Goal: Task Accomplishment & Management: Complete application form

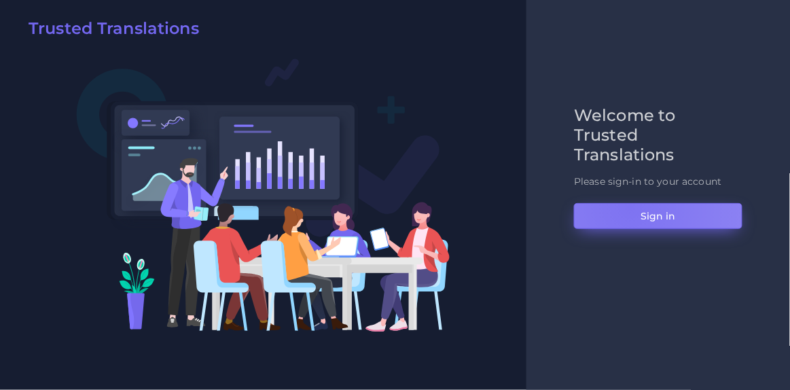
click at [629, 206] on button "Sign in" at bounding box center [658, 216] width 168 height 26
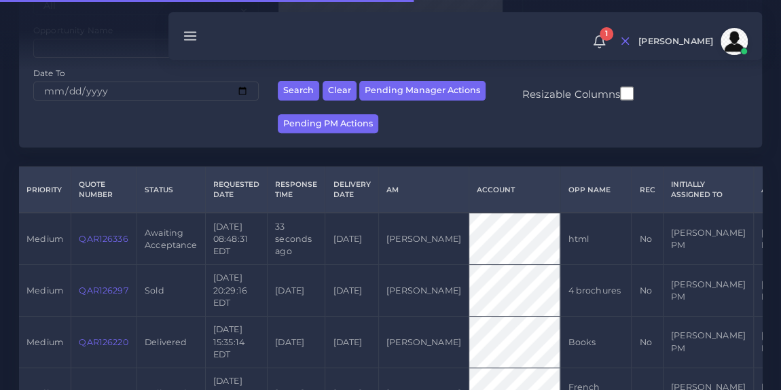
scroll to position [217, 0]
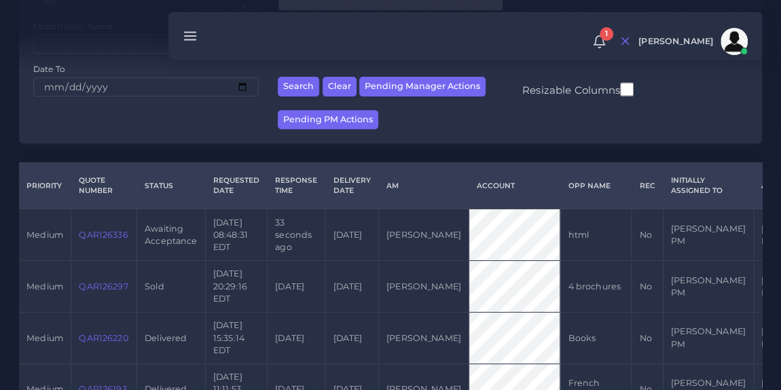
click at [102, 240] on link "QAR126336" at bounding box center [103, 235] width 49 height 10
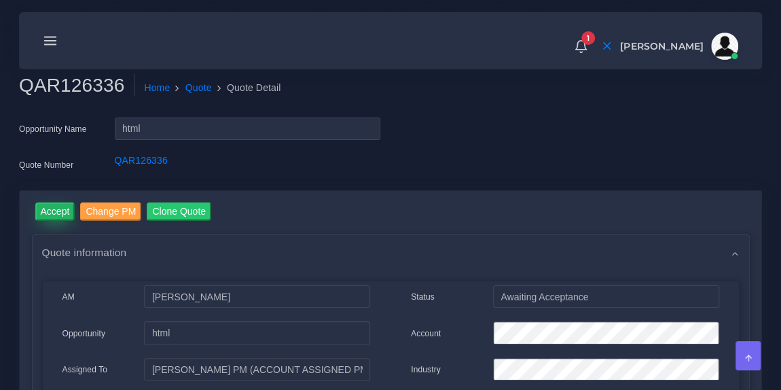
click at [48, 213] on input "Accept" at bounding box center [55, 211] width 40 height 18
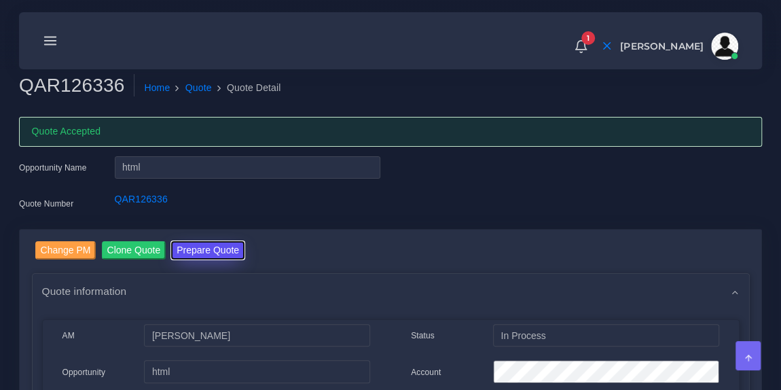
click at [219, 249] on button "Prepare Quote" at bounding box center [207, 250] width 73 height 18
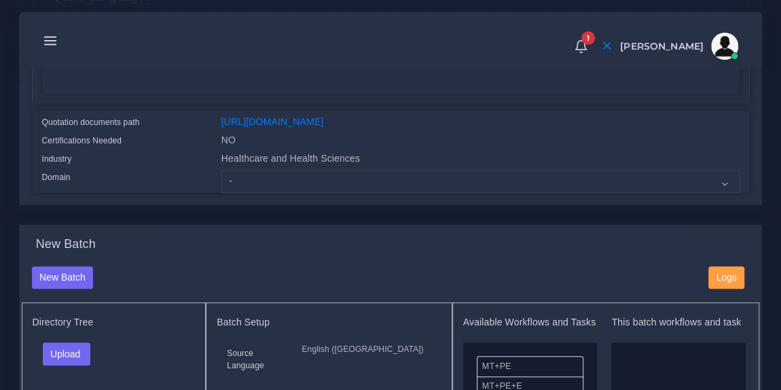
scroll to position [313, 0]
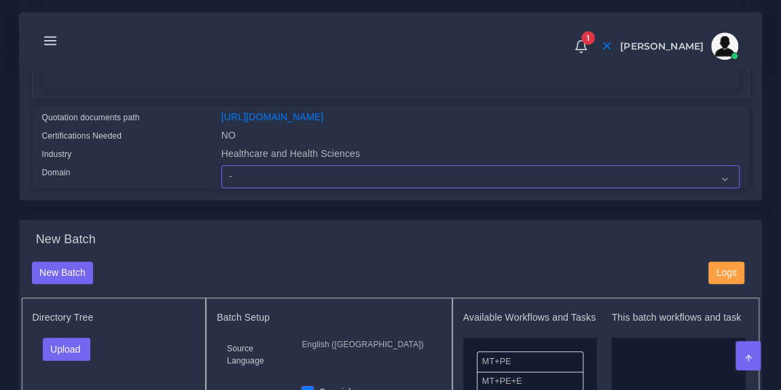
click at [290, 186] on select "- Advertising and Media Agriculture, Forestry and Fishing Architecture, Buildin…" at bounding box center [480, 176] width 518 height 23
select select "Healthcare and Health Sciences"
click at [221, 173] on select "- Advertising and Media Agriculture, Forestry and Fishing Architecture, Buildin…" at bounding box center [480, 176] width 518 height 23
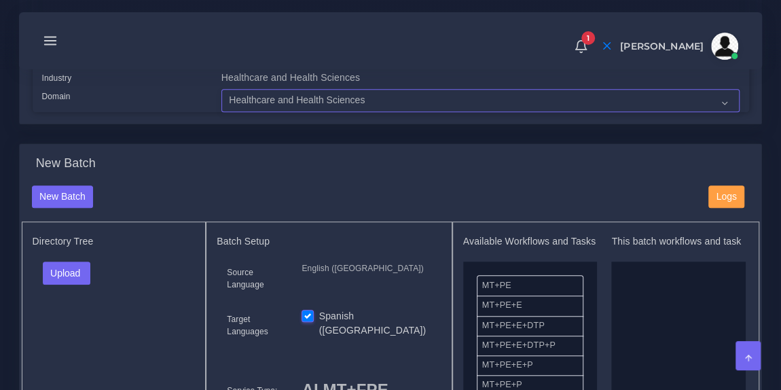
scroll to position [407, 0]
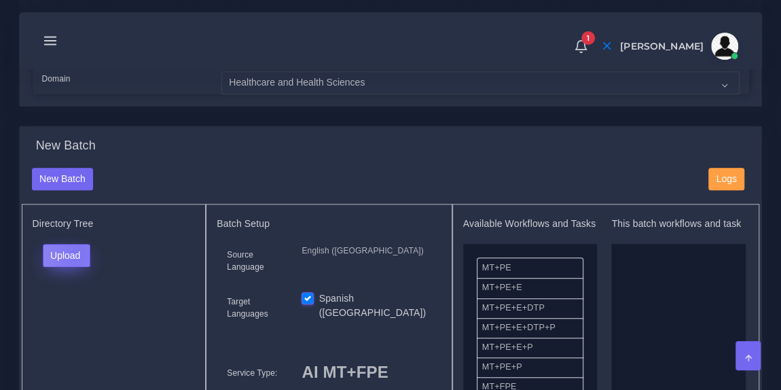
click at [76, 261] on button "Upload" at bounding box center [67, 255] width 48 height 23
click at [74, 314] on label "Files" at bounding box center [90, 305] width 94 height 17
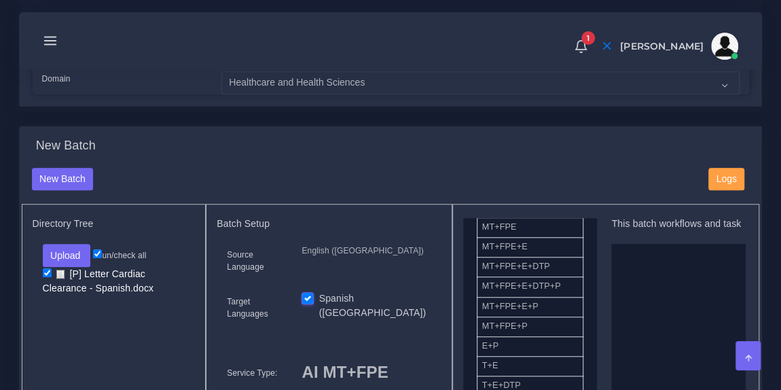
scroll to position [160, 0]
drag, startPoint x: 530, startPoint y: 242, endPoint x: 663, endPoint y: 310, distance: 149.1
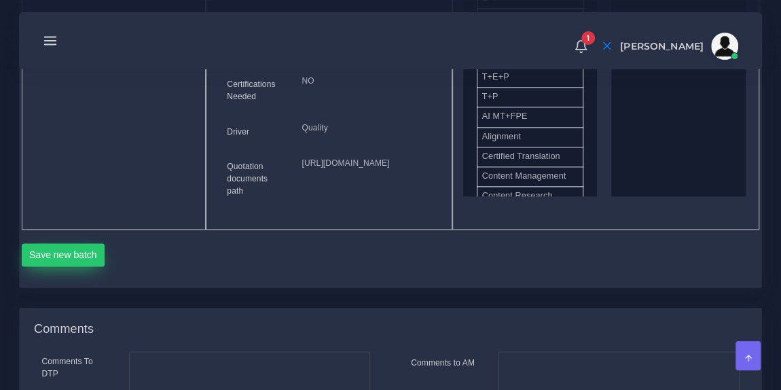
scroll to position [759, 0]
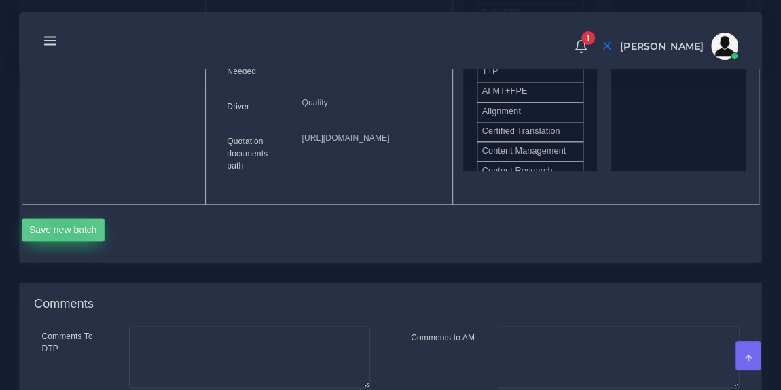
click at [62, 241] on button "Save new batch" at bounding box center [64, 229] width 84 height 23
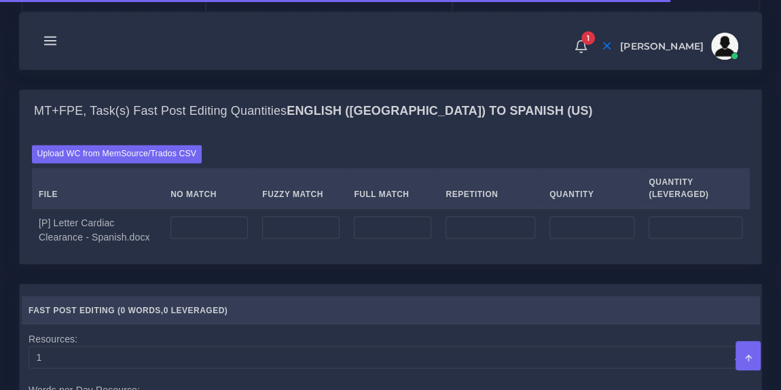
scroll to position [990, 0]
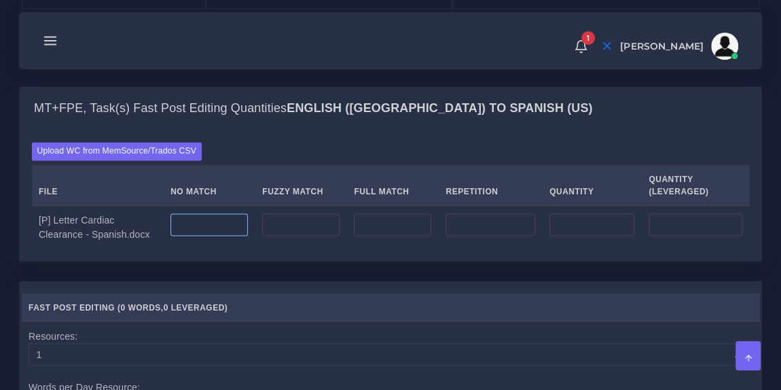
click at [200, 236] on input "number" at bounding box center [208, 224] width 77 height 23
type input "1812"
click at [287, 197] on div "Upload WC from MemSource/Trados CSV File No Match Fuzzy Match Full Match Repeti…" at bounding box center [390, 195] width 741 height 130
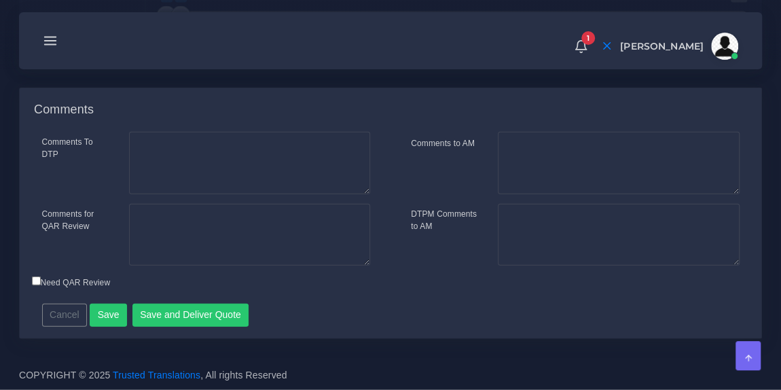
scroll to position [1574, 0]
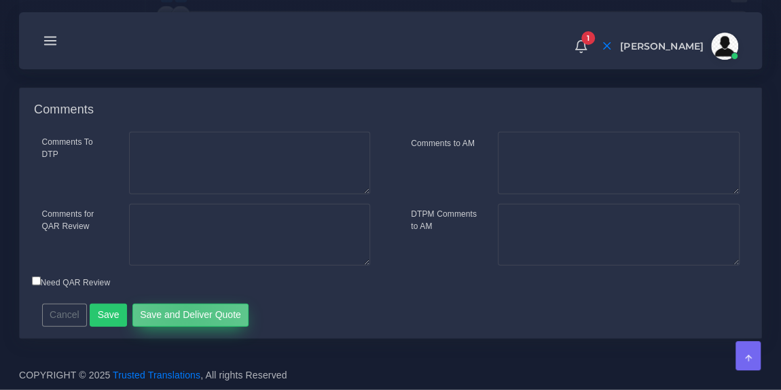
click at [180, 308] on button "Save and Deliver Quote" at bounding box center [190, 315] width 117 height 23
